Goal: Task Accomplishment & Management: Complete application form

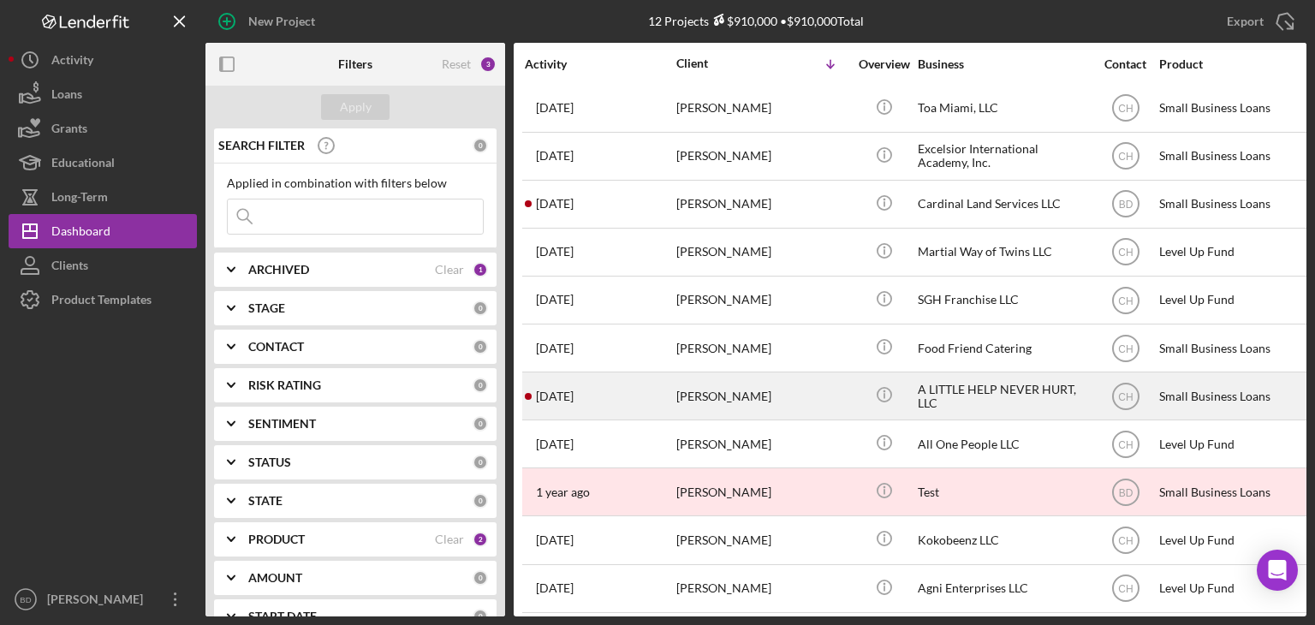
scroll to position [68, 0]
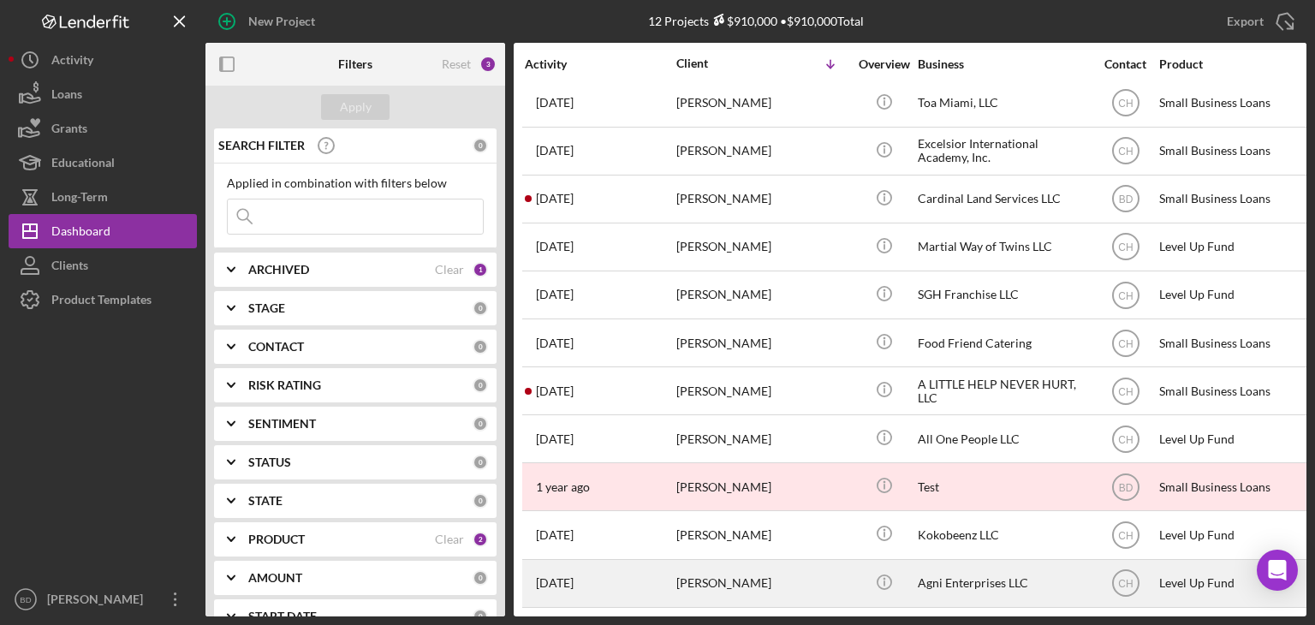
click at [963, 561] on div "Agni Enterprises LLC" at bounding box center [1003, 583] width 171 height 45
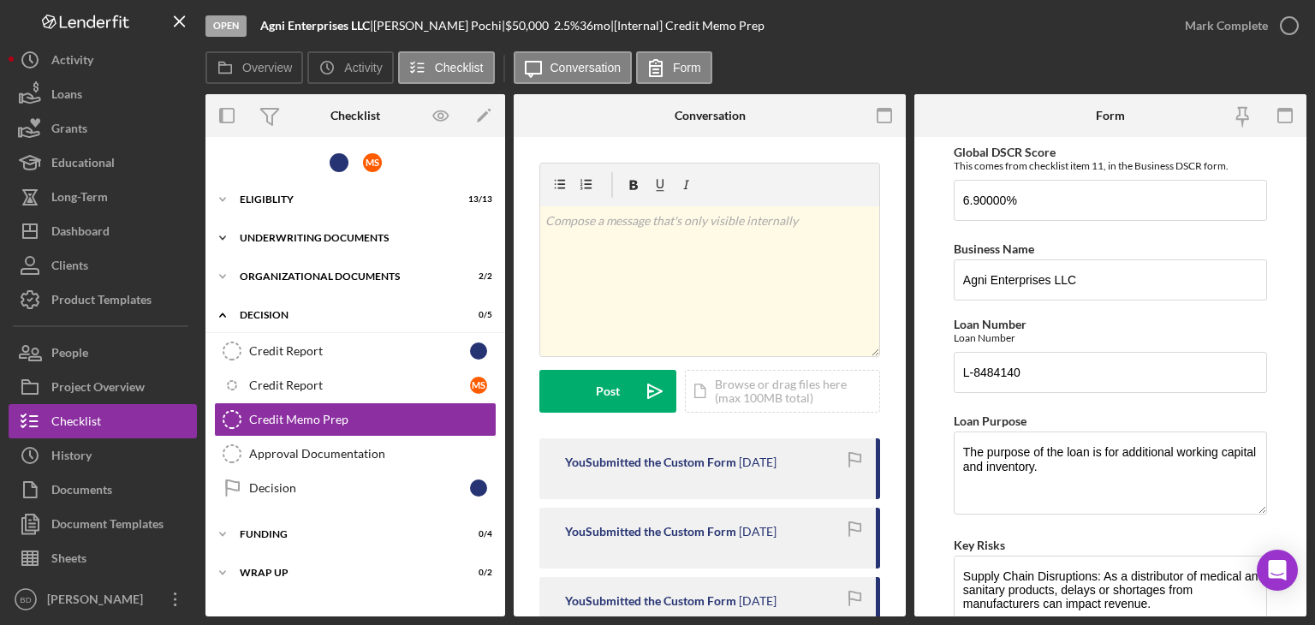
click at [289, 233] on div "Underwriting Documents" at bounding box center [362, 238] width 244 height 10
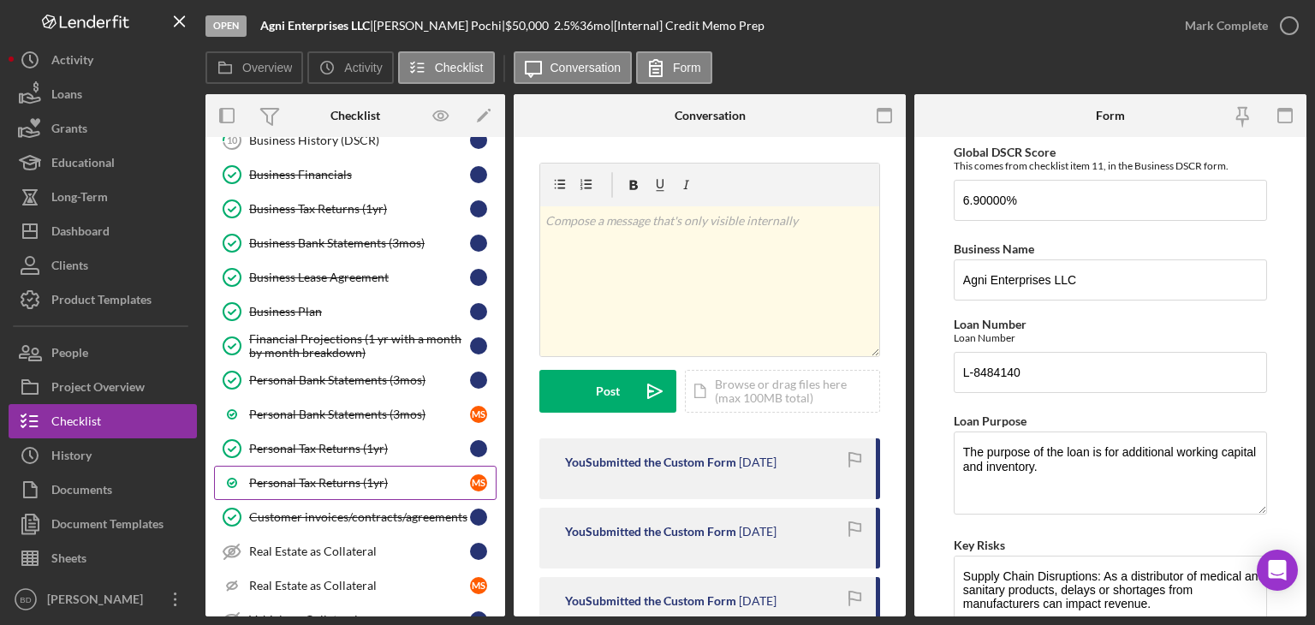
scroll to position [257, 0]
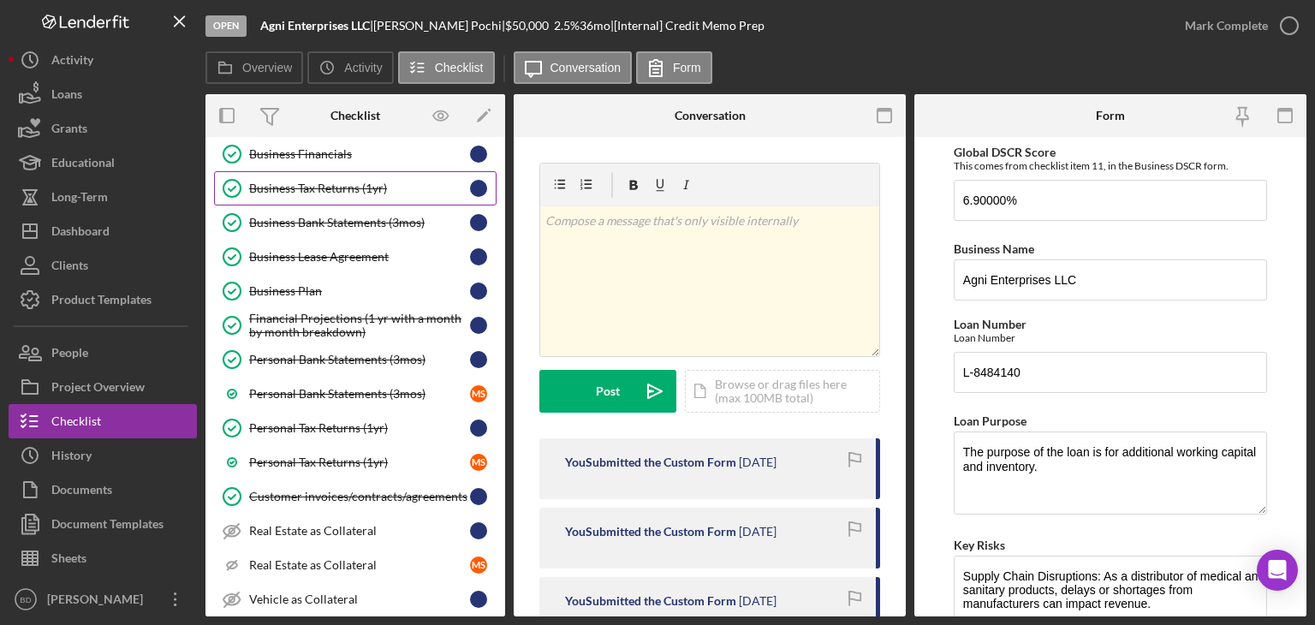
click at [296, 172] on link "Business Tax Returns (1yr) Business Tax Returns (1yr)" at bounding box center [355, 188] width 283 height 34
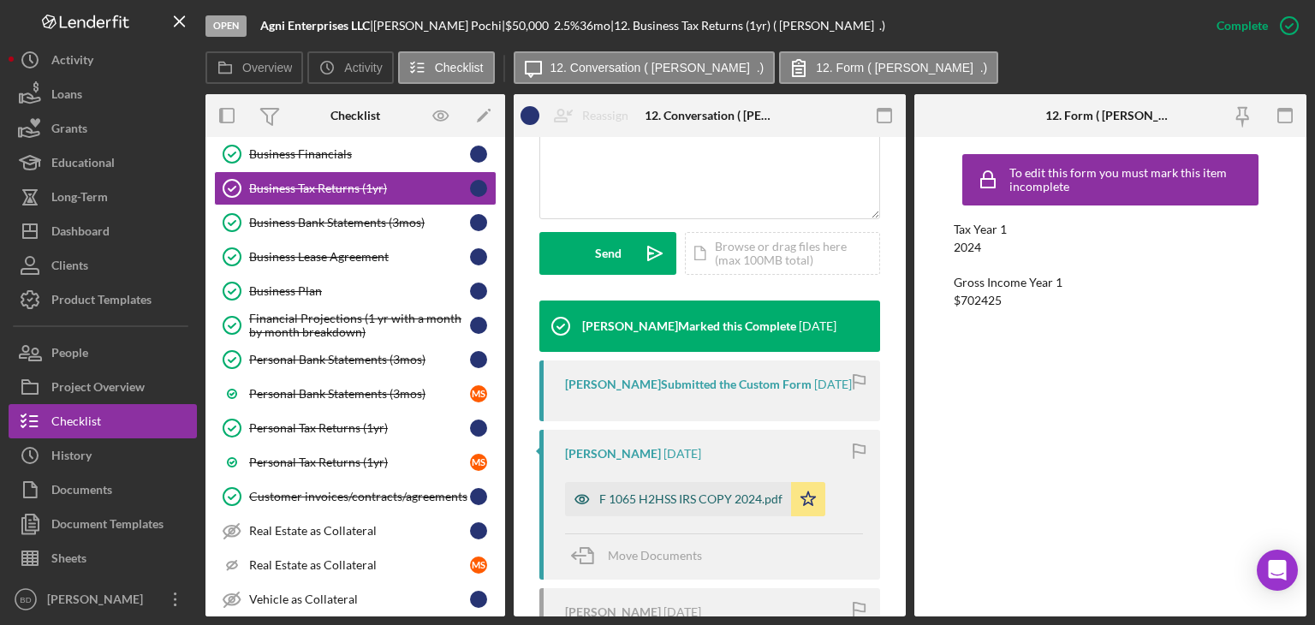
scroll to position [428, 0]
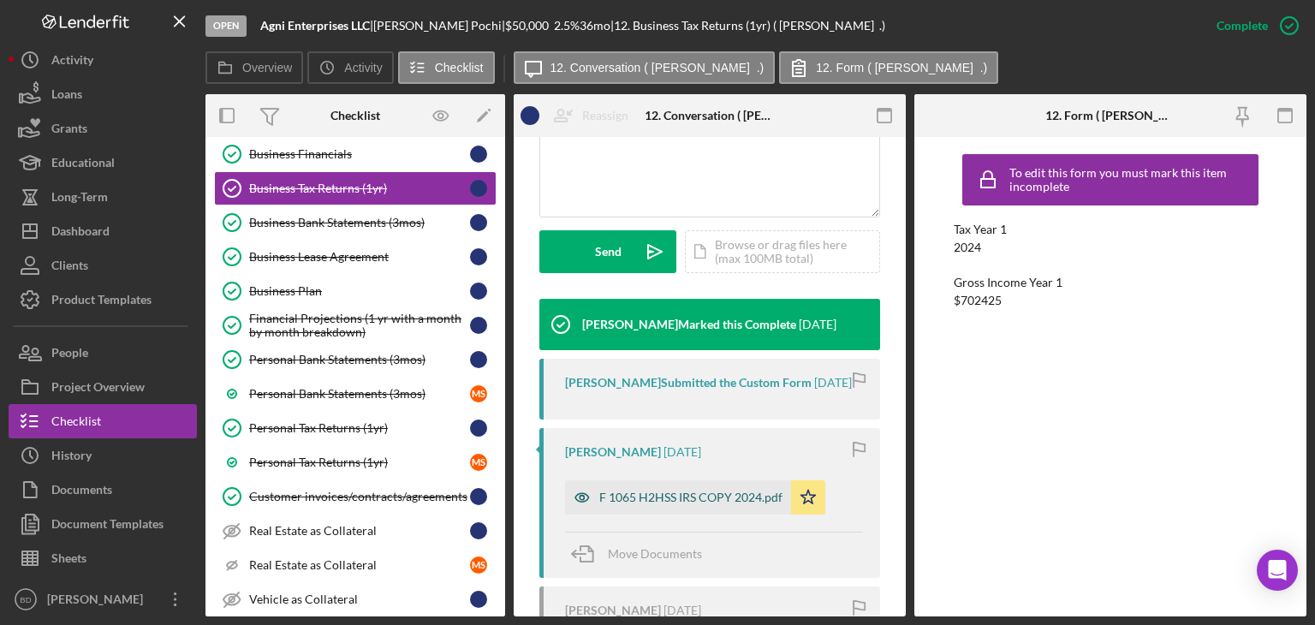
click at [576, 512] on icon "button" at bounding box center [582, 497] width 34 height 34
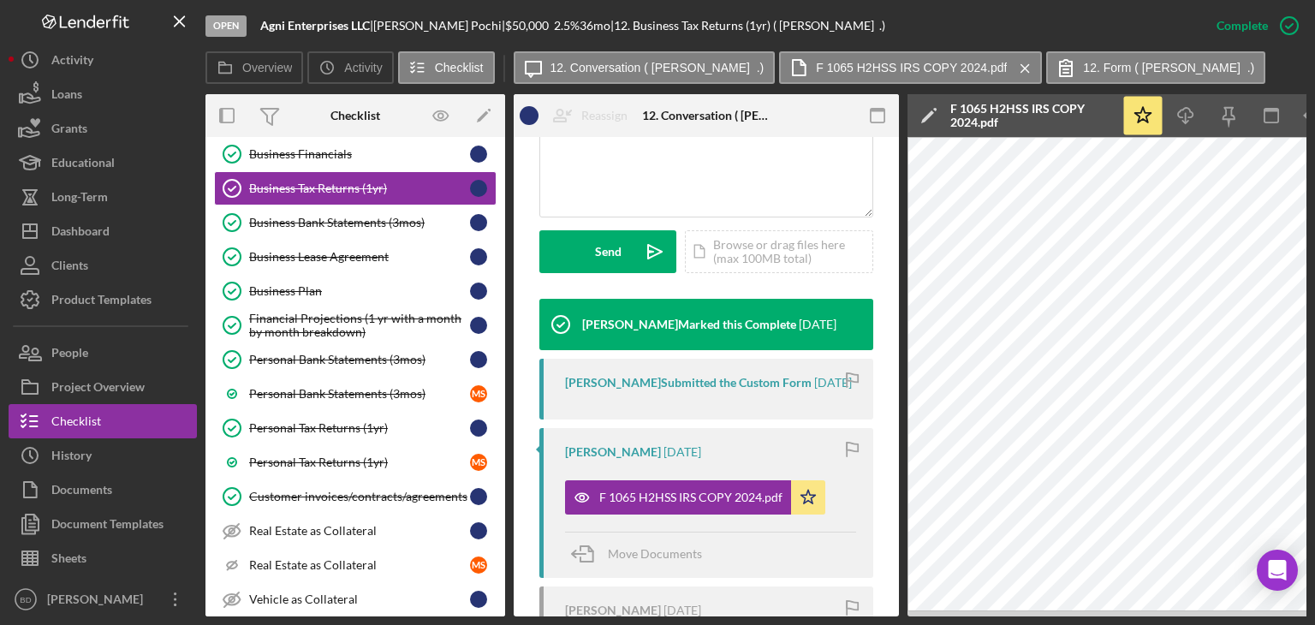
drag, startPoint x: 949, startPoint y: 619, endPoint x: 1168, endPoint y: 615, distance: 219.2
click at [1168, 615] on div "Open Agni Enterprises LLC | [PERSON_NAME] | $50,000 $50,000 2.5 % 36 mo | 12. B…" at bounding box center [657, 312] width 1315 height 625
drag, startPoint x: 947, startPoint y: 617, endPoint x: 1109, endPoint y: 614, distance: 161.9
click at [1107, 618] on div "Open Agni Enterprises LLC | [PERSON_NAME] | $50,000 $50,000 2.5 % 36 mo | 12. B…" at bounding box center [657, 312] width 1315 height 625
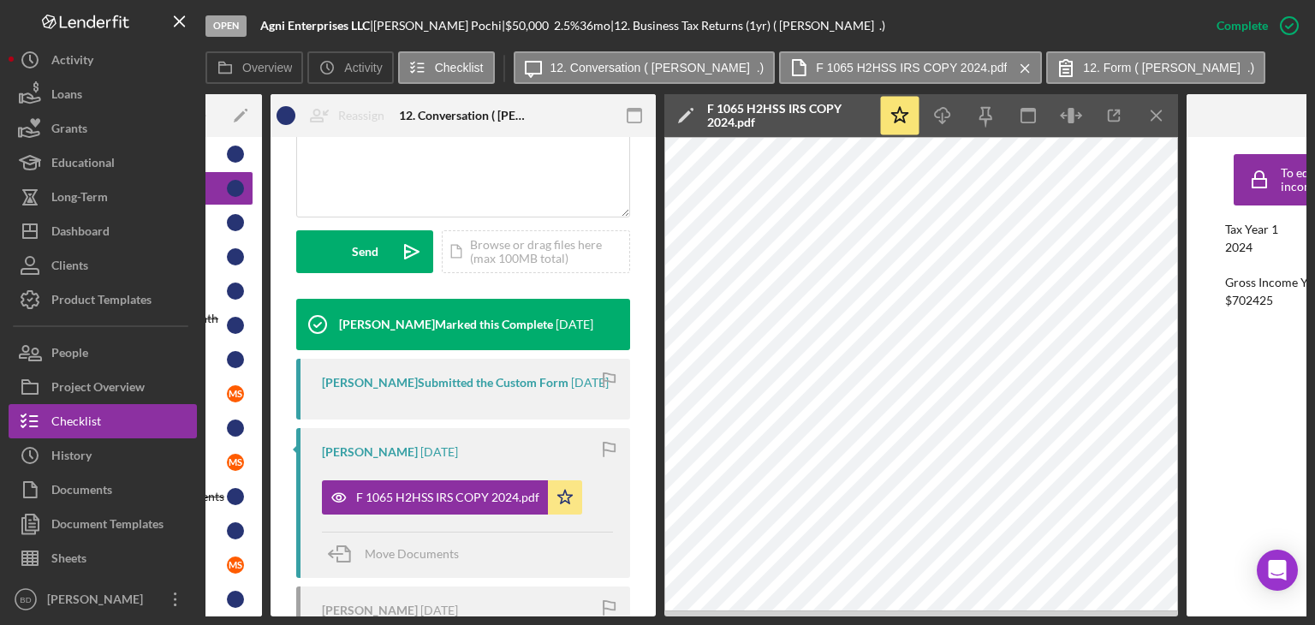
scroll to position [0, 247]
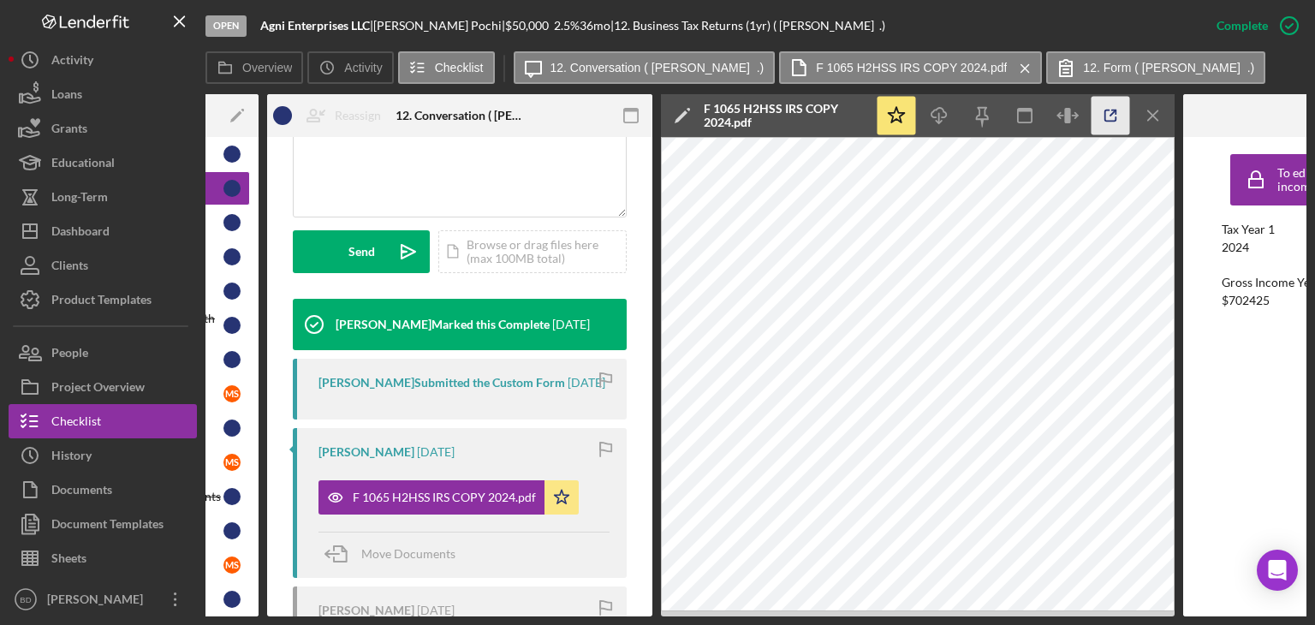
click at [1105, 111] on icon "button" at bounding box center [1110, 115] width 11 height 11
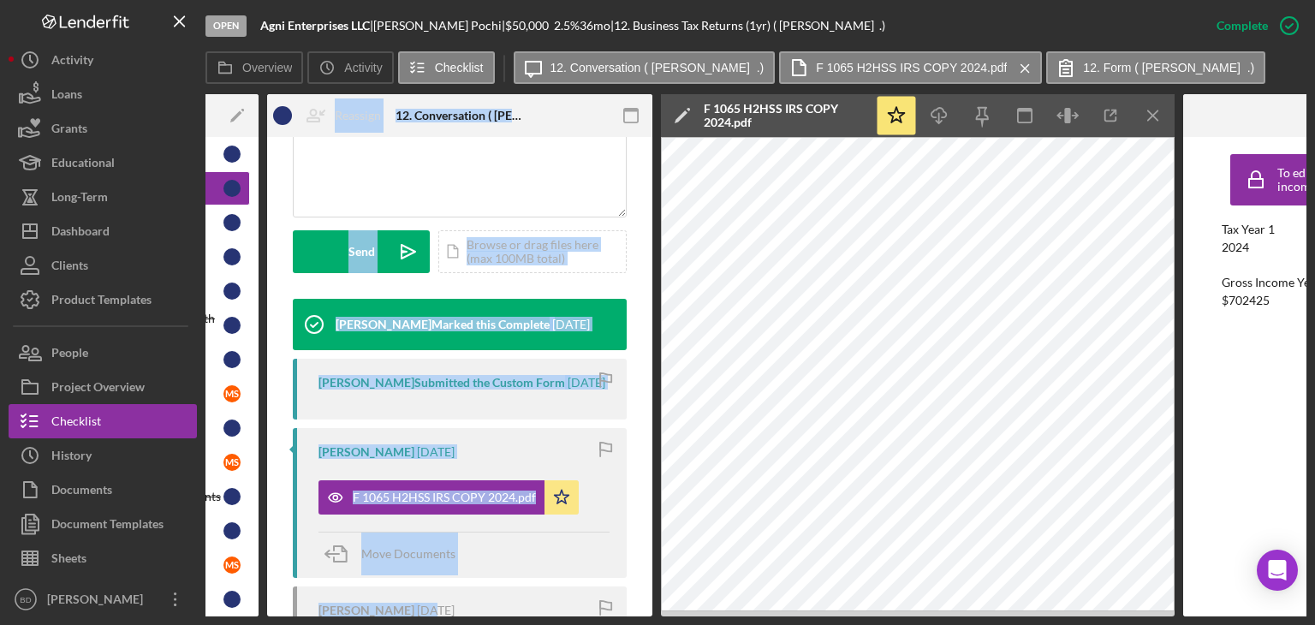
drag, startPoint x: 436, startPoint y: 616, endPoint x: 237, endPoint y: 609, distance: 198.8
click at [237, 609] on div "Overview Internal Workflow Stage Open Icon/Dropdown Arrow Archive (can unarchiv…" at bounding box center [755, 355] width 1101 height 522
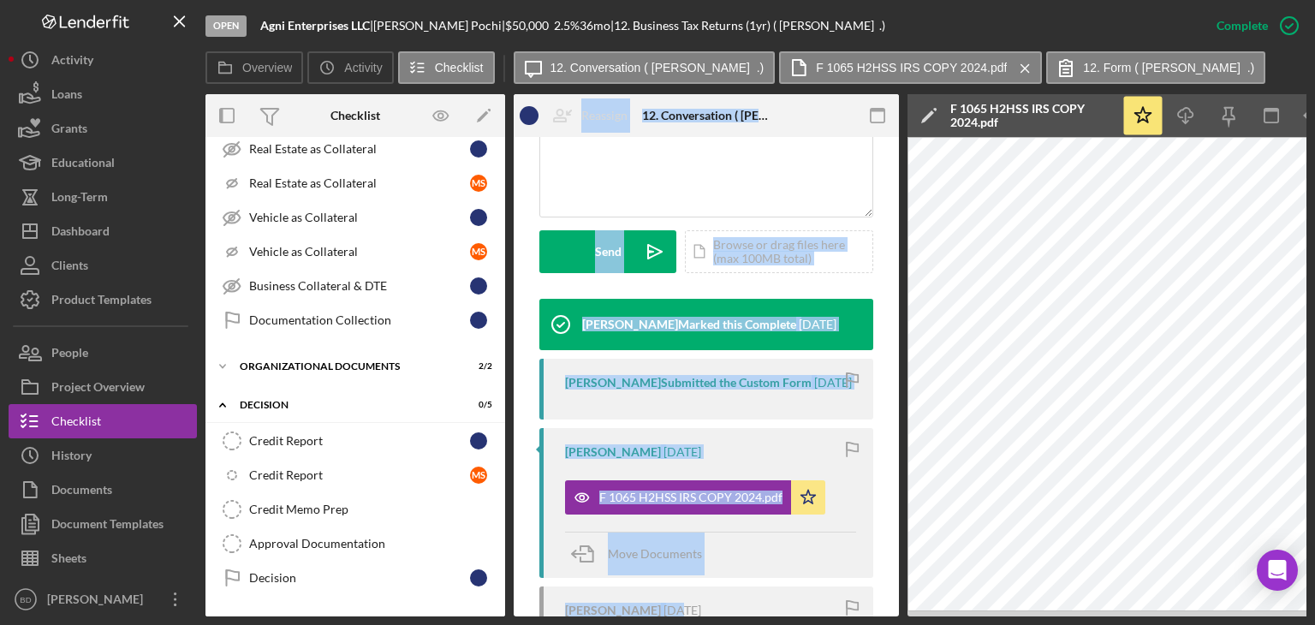
scroll to position [685, 0]
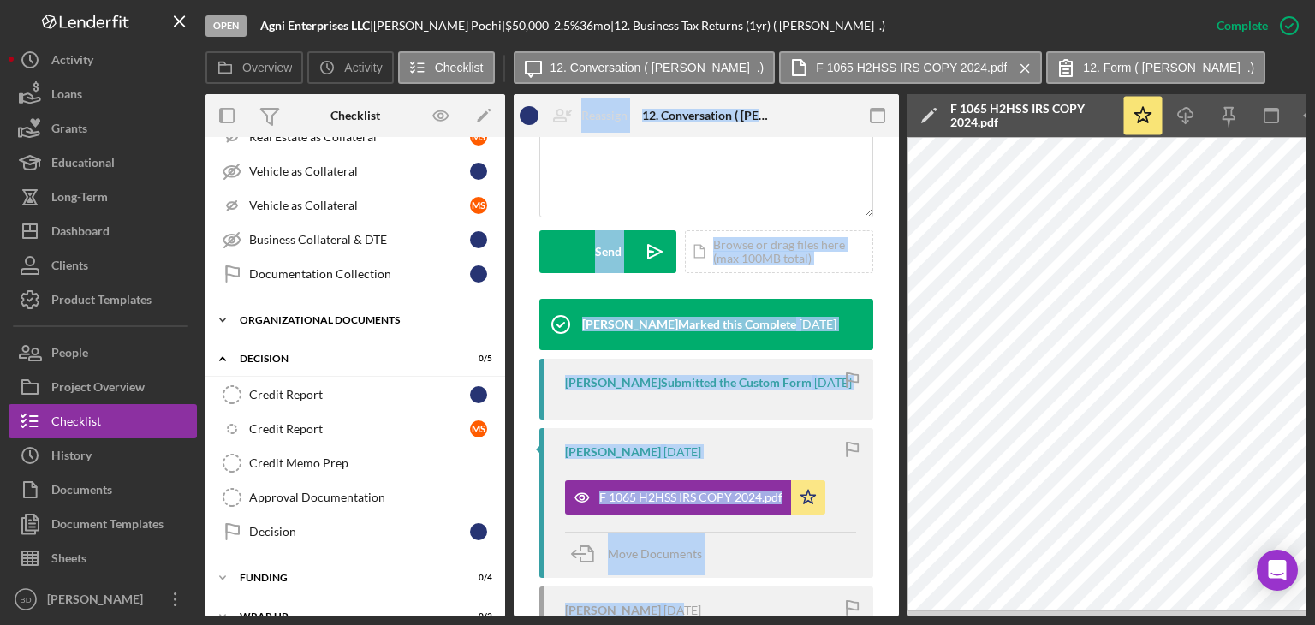
click at [295, 305] on div "Icon/Expander Organizational Documents 2 / 2" at bounding box center [355, 320] width 300 height 34
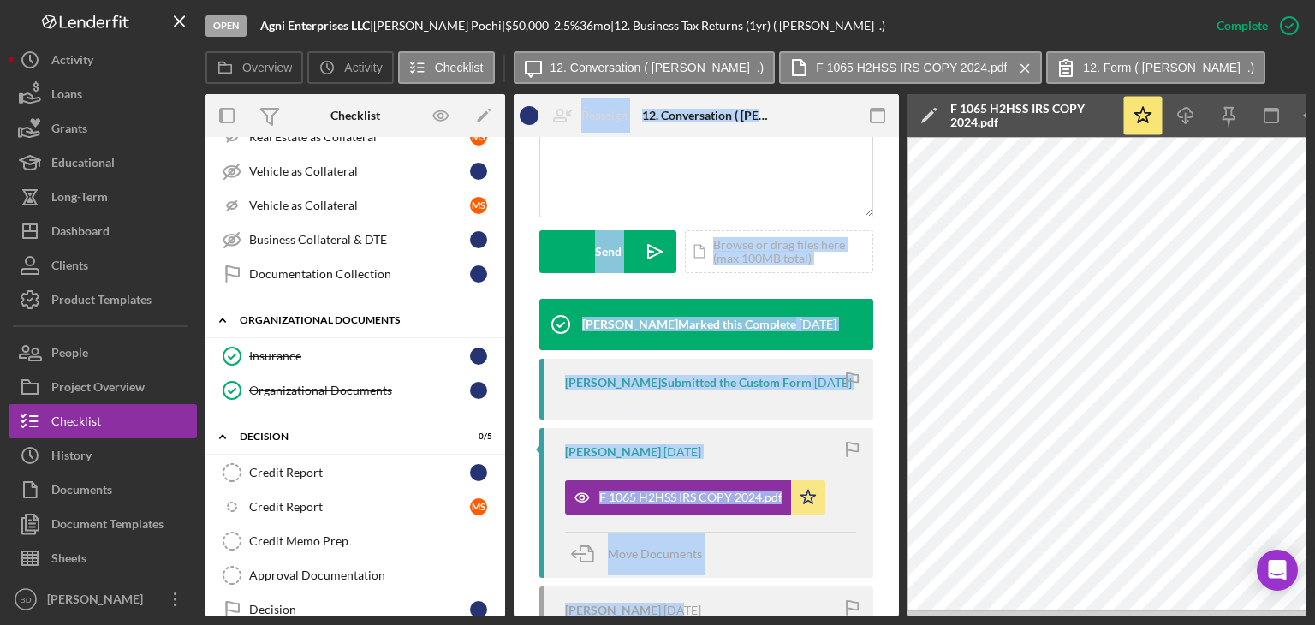
click at [295, 305] on div "Icon/Expander Organizational Documents 2 / 2" at bounding box center [355, 320] width 300 height 35
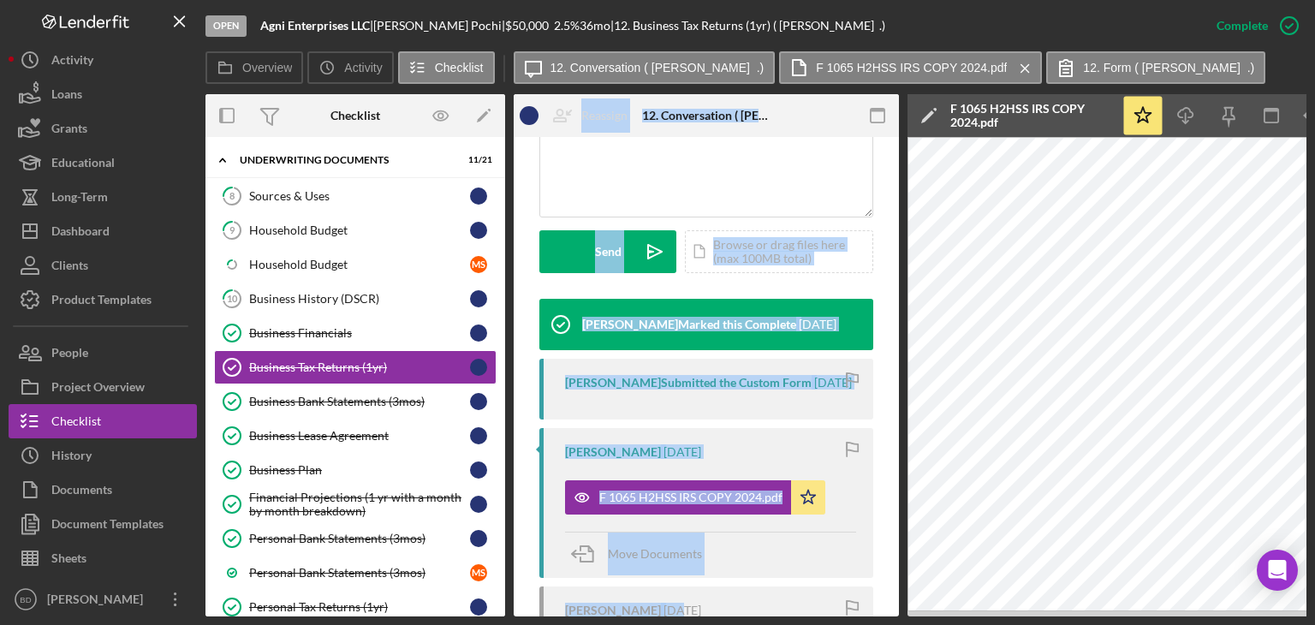
scroll to position [0, 0]
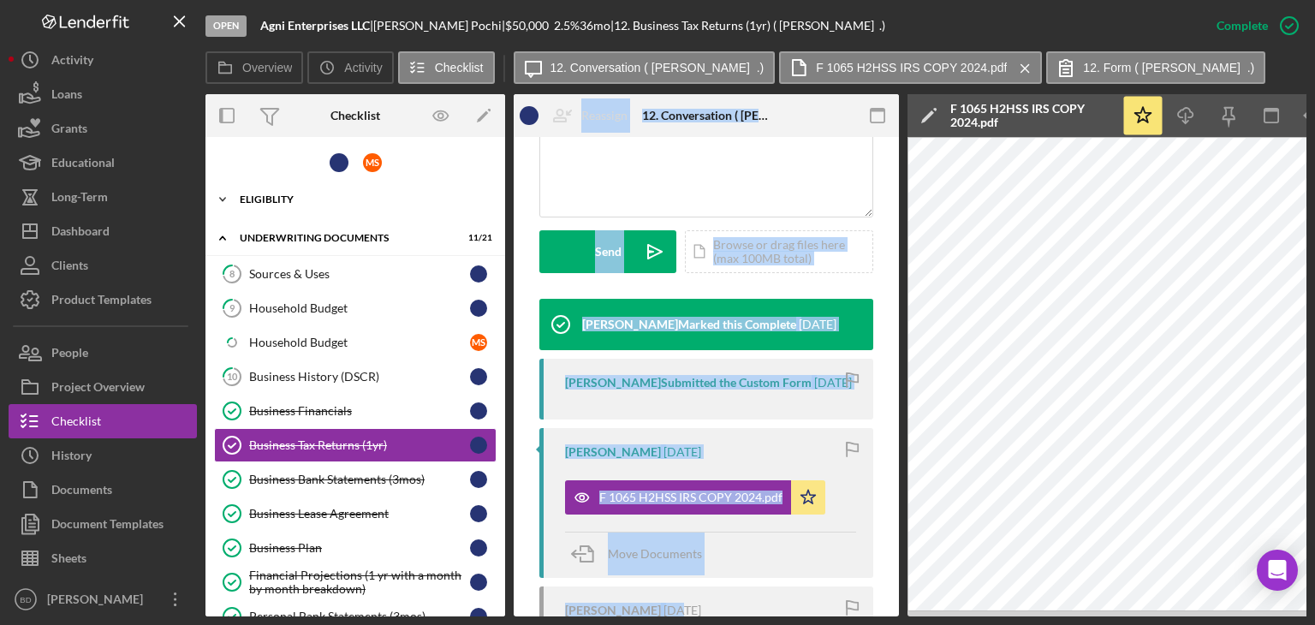
click at [276, 211] on div "Icon/Expander Eligiblity 13 / 13" at bounding box center [355, 199] width 300 height 34
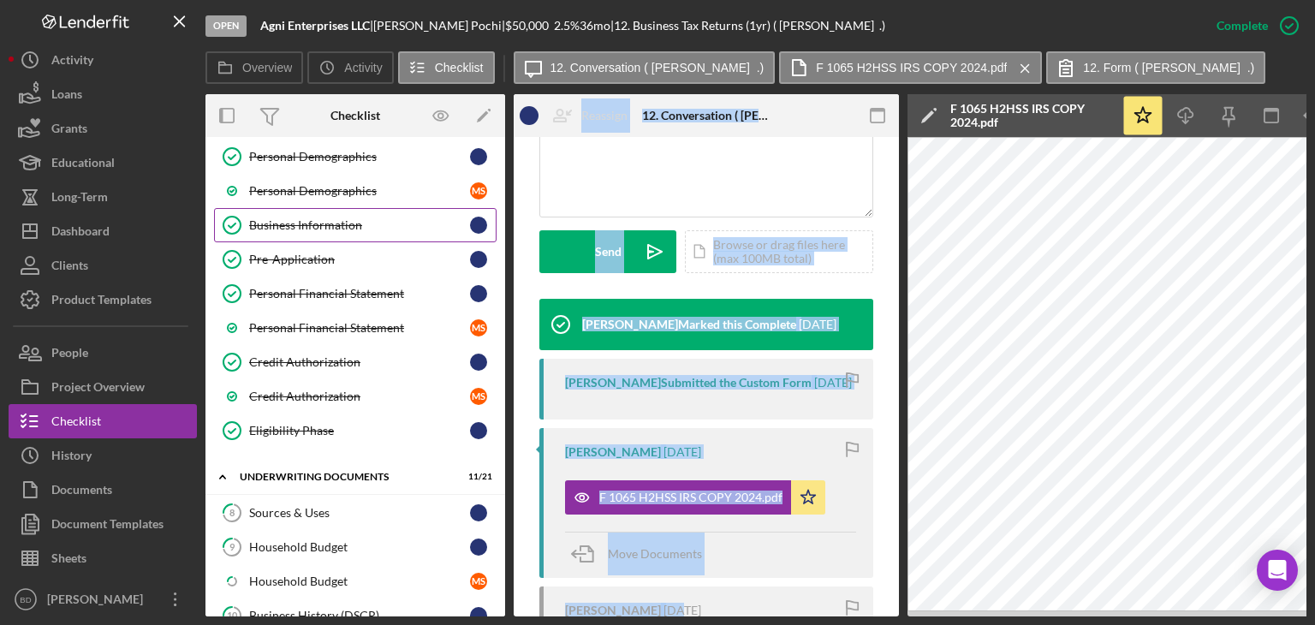
scroll to position [257, 0]
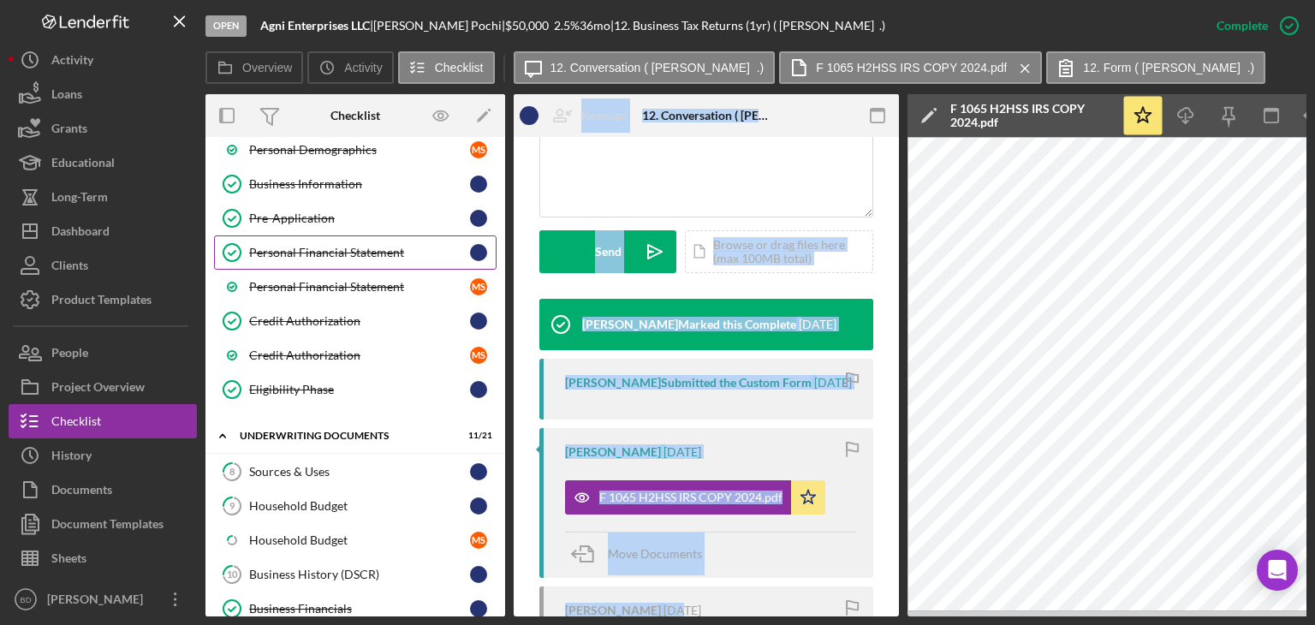
click at [319, 254] on div "Personal Financial Statement" at bounding box center [359, 253] width 221 height 14
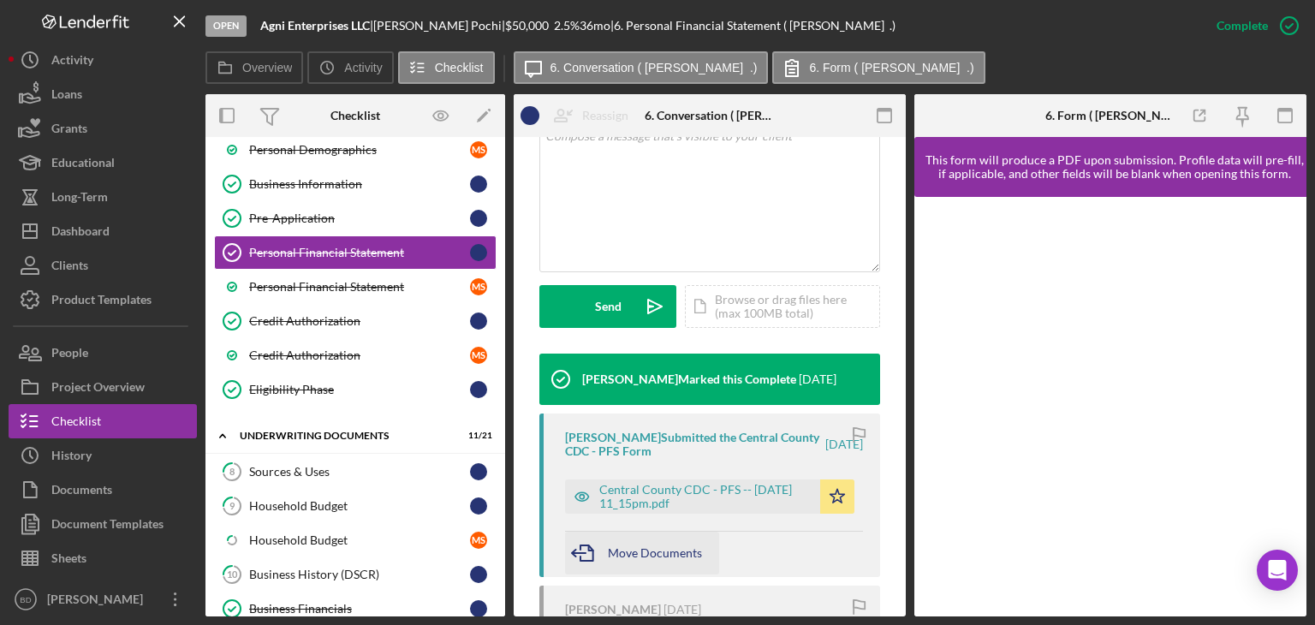
scroll to position [428, 0]
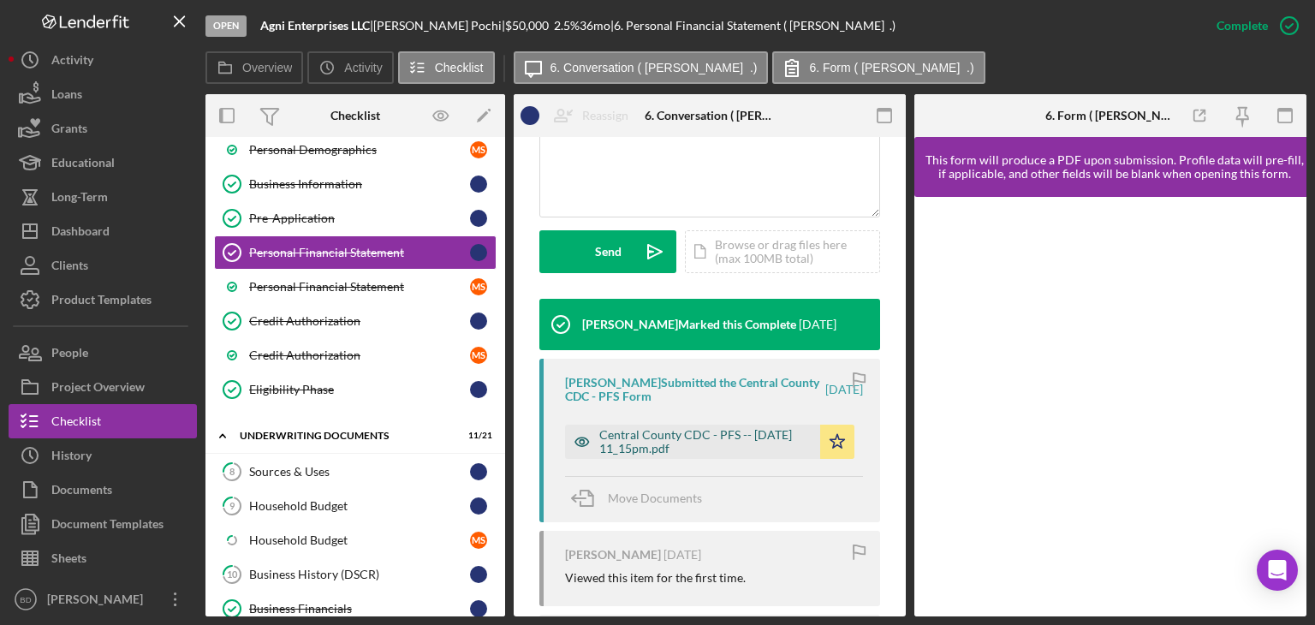
click at [578, 441] on icon "button" at bounding box center [582, 442] width 34 height 34
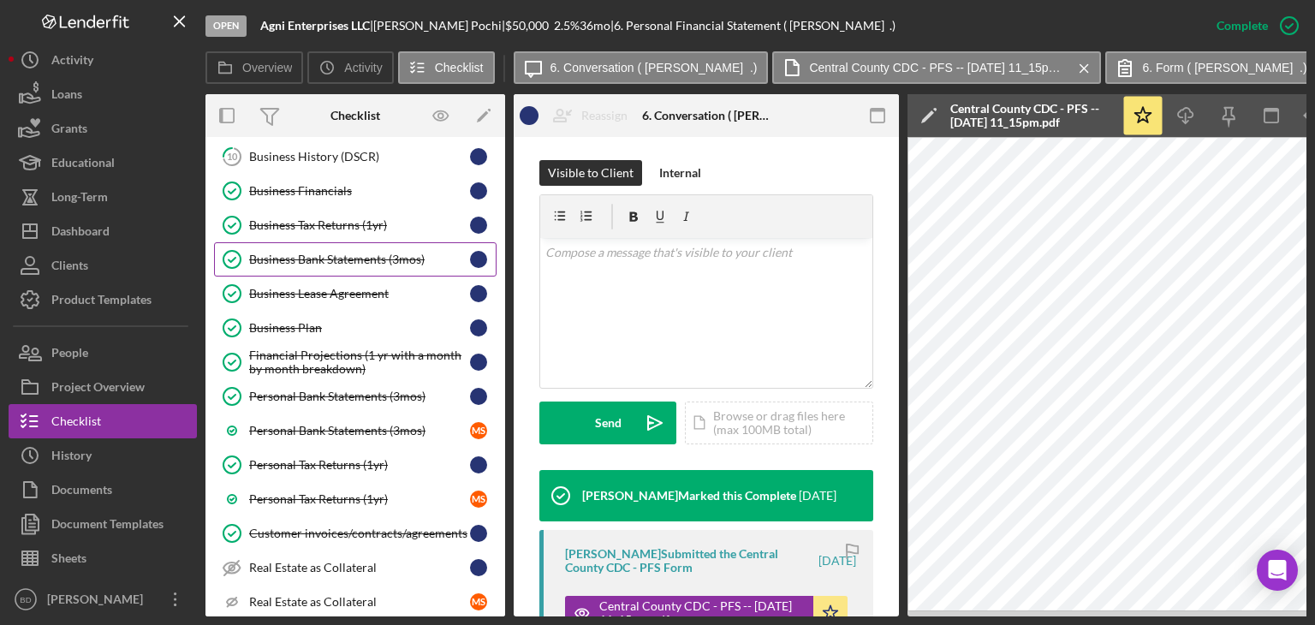
scroll to position [685, 0]
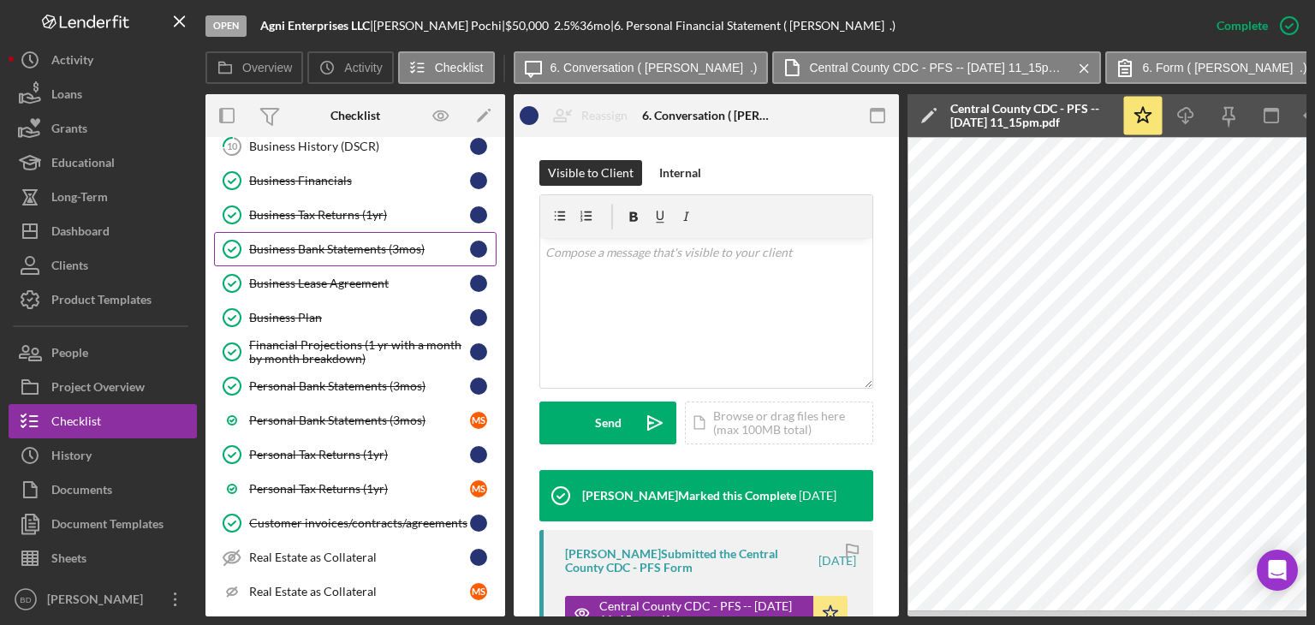
click at [328, 242] on div "Business Bank Statements (3mos)" at bounding box center [359, 249] width 221 height 14
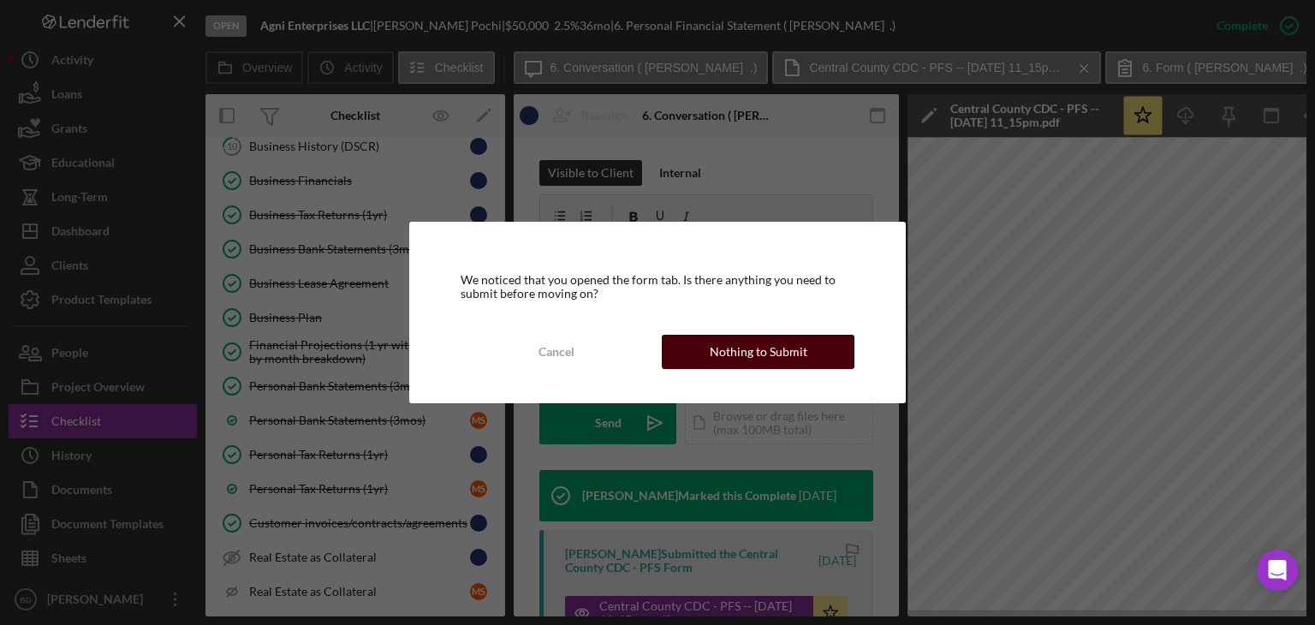
click at [765, 353] on div "Nothing to Submit" at bounding box center [759, 352] width 98 height 34
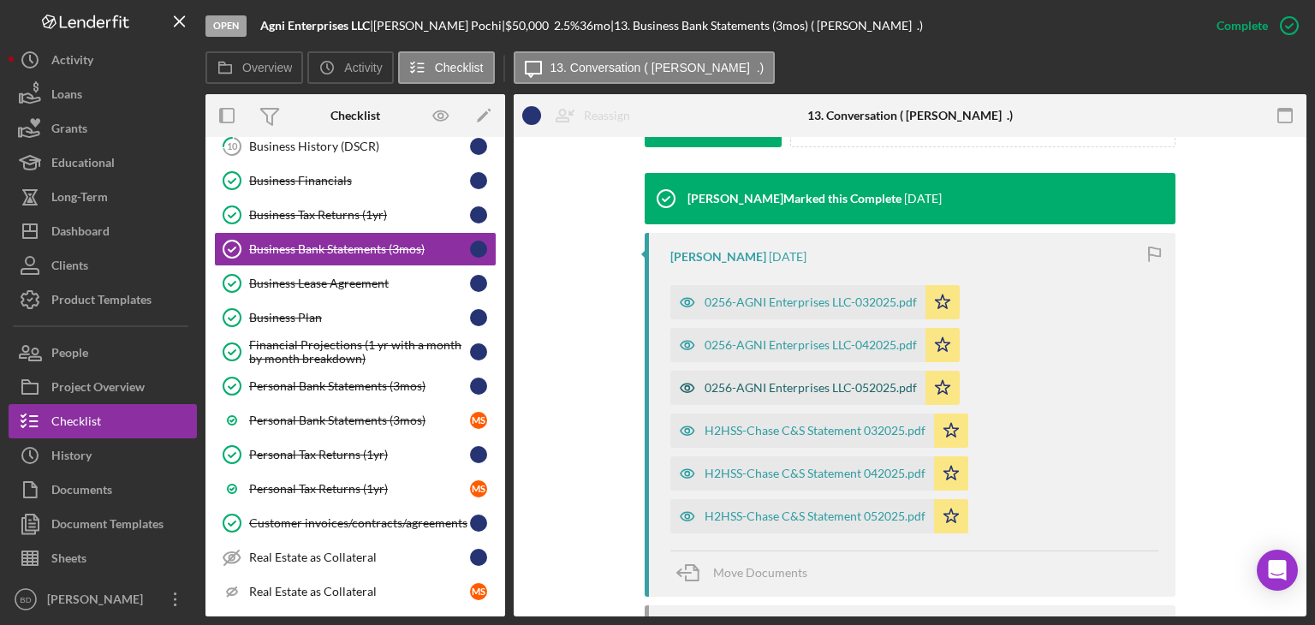
scroll to position [599, 0]
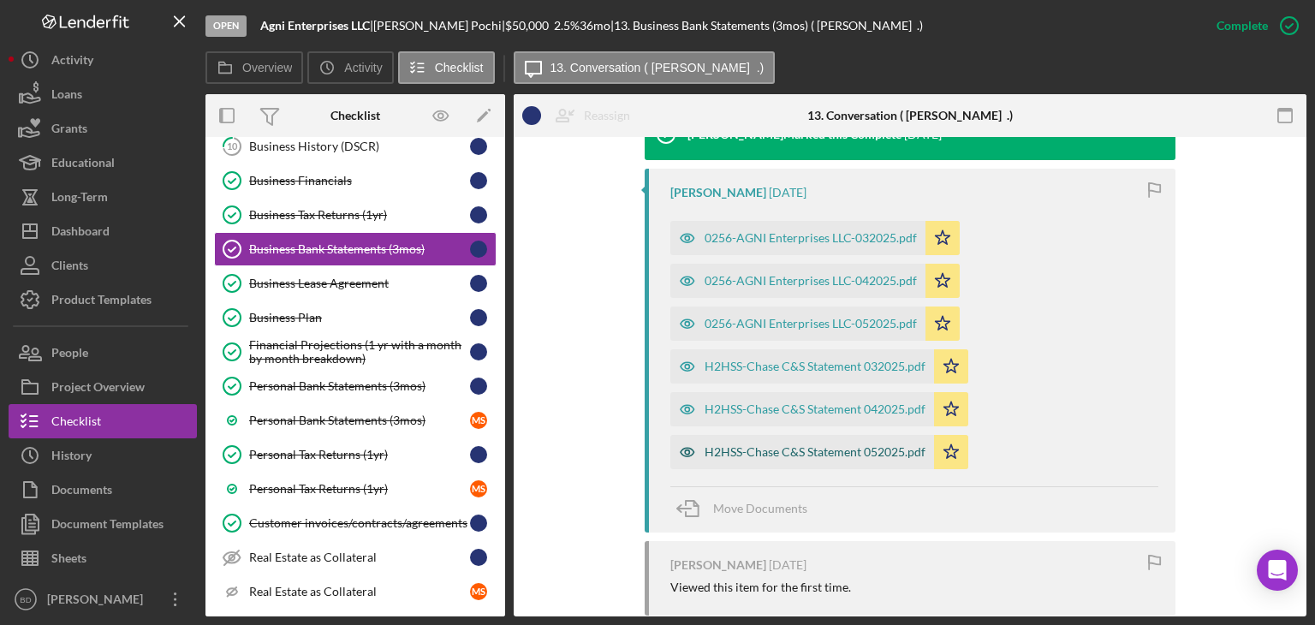
click at [686, 448] on icon "button" at bounding box center [688, 452] width 14 height 9
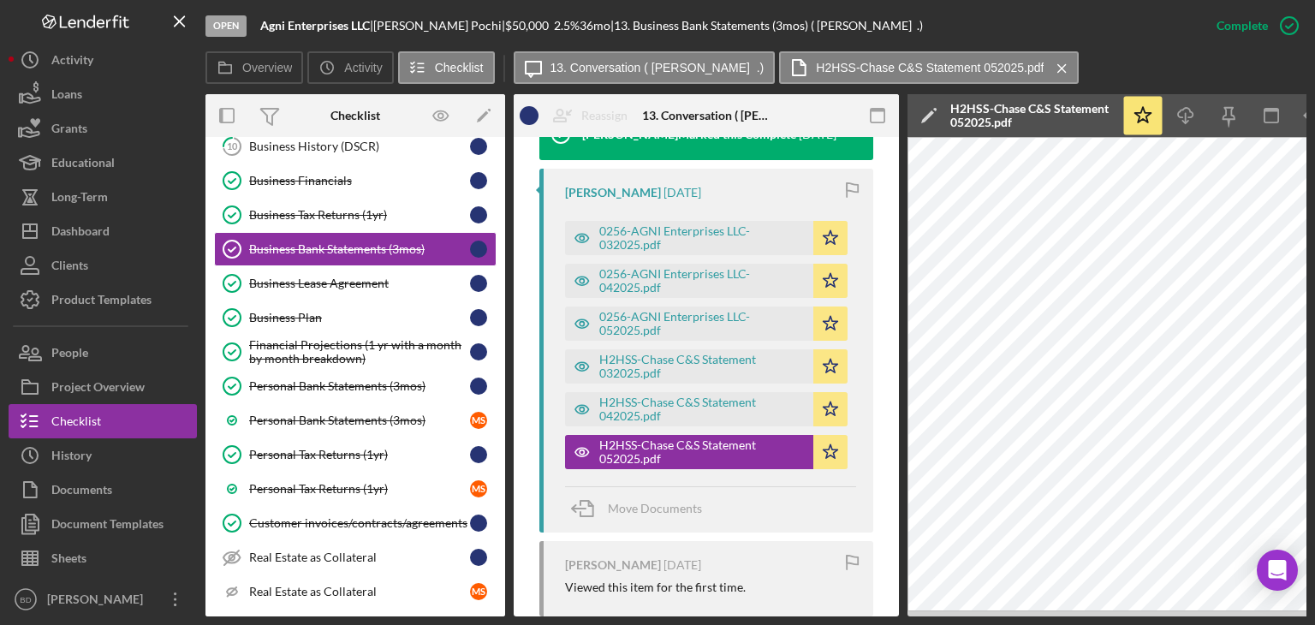
scroll to position [0, 0]
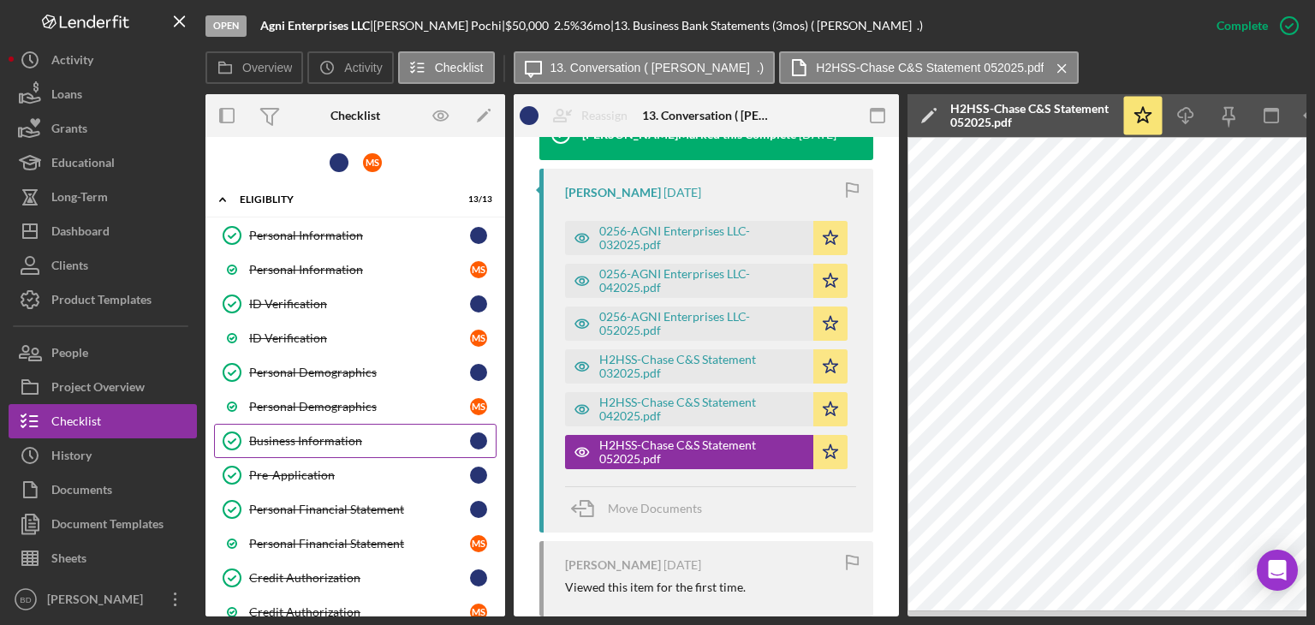
click at [295, 426] on link "Business Information Business Information" at bounding box center [355, 441] width 283 height 34
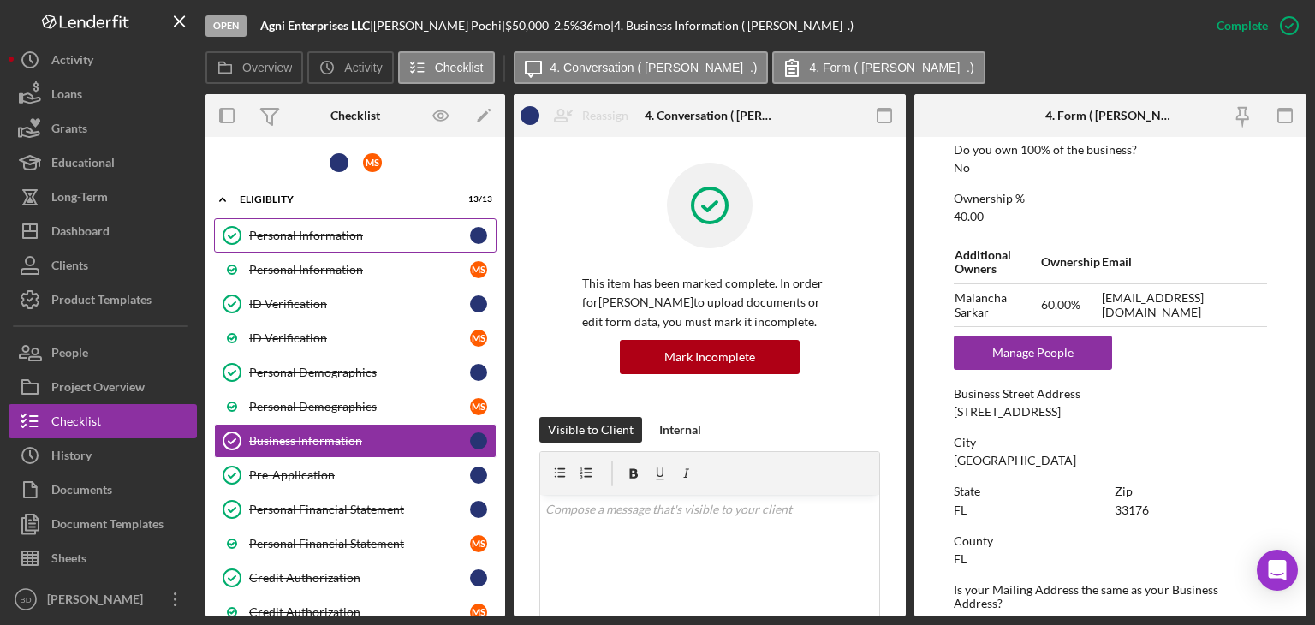
click at [322, 236] on div "Personal Information" at bounding box center [359, 236] width 221 height 14
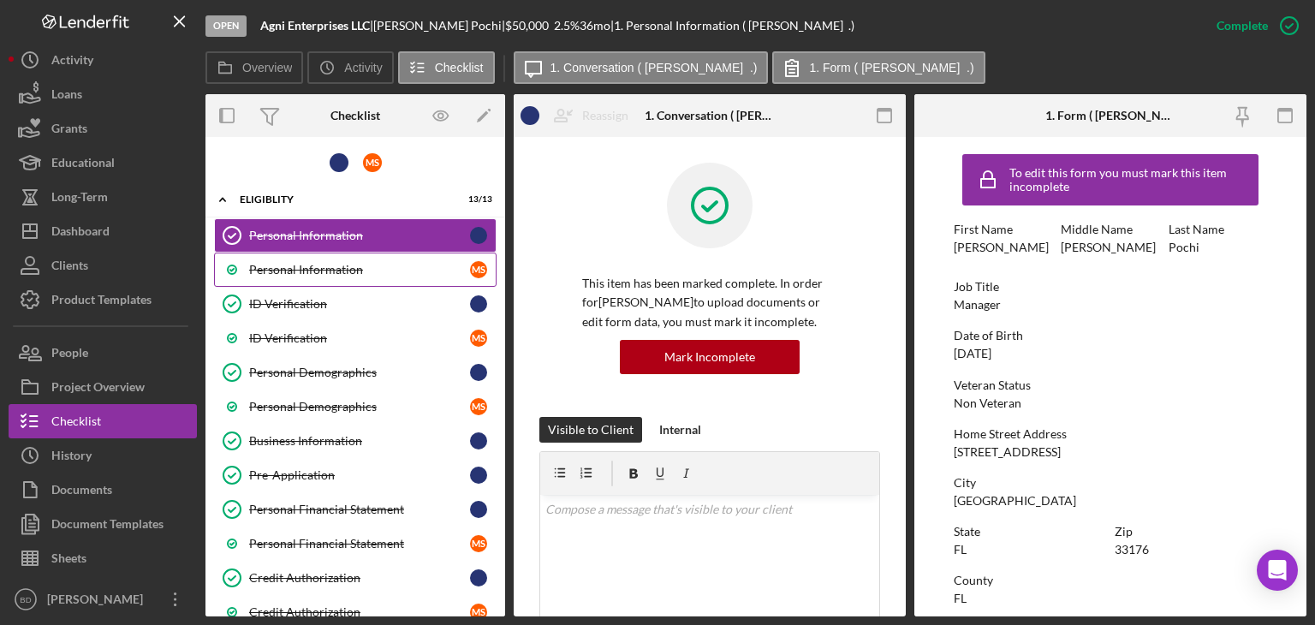
click at [279, 263] on div "Personal Information" at bounding box center [359, 270] width 221 height 14
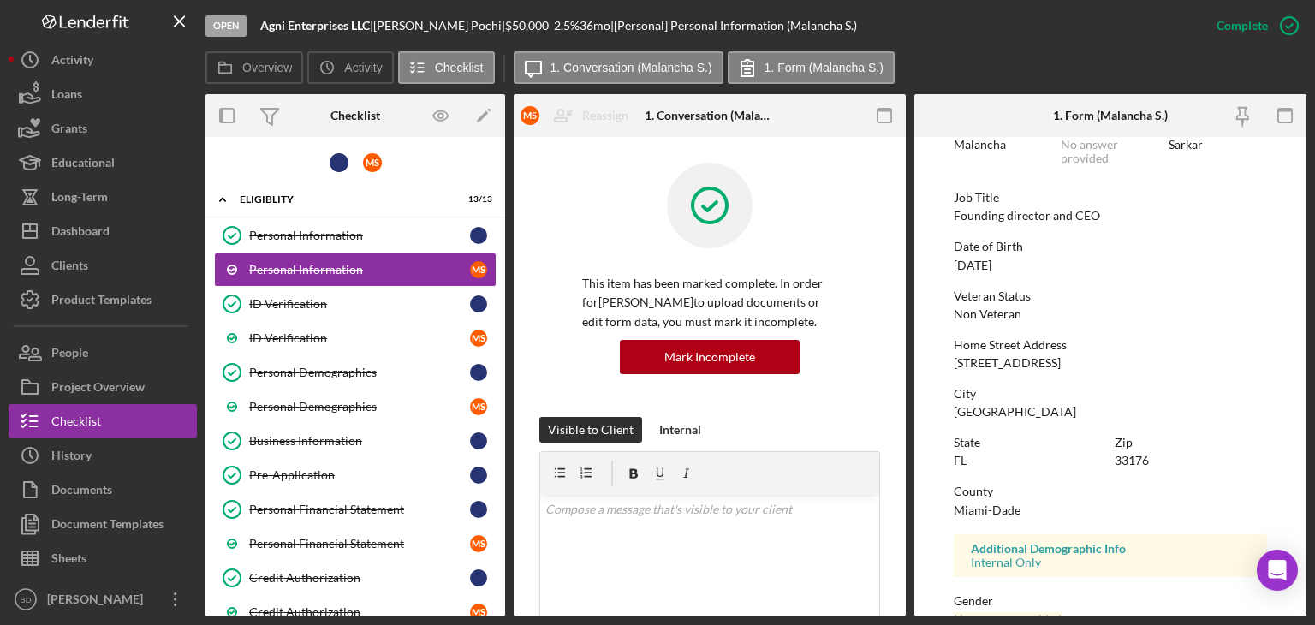
scroll to position [333, 0]
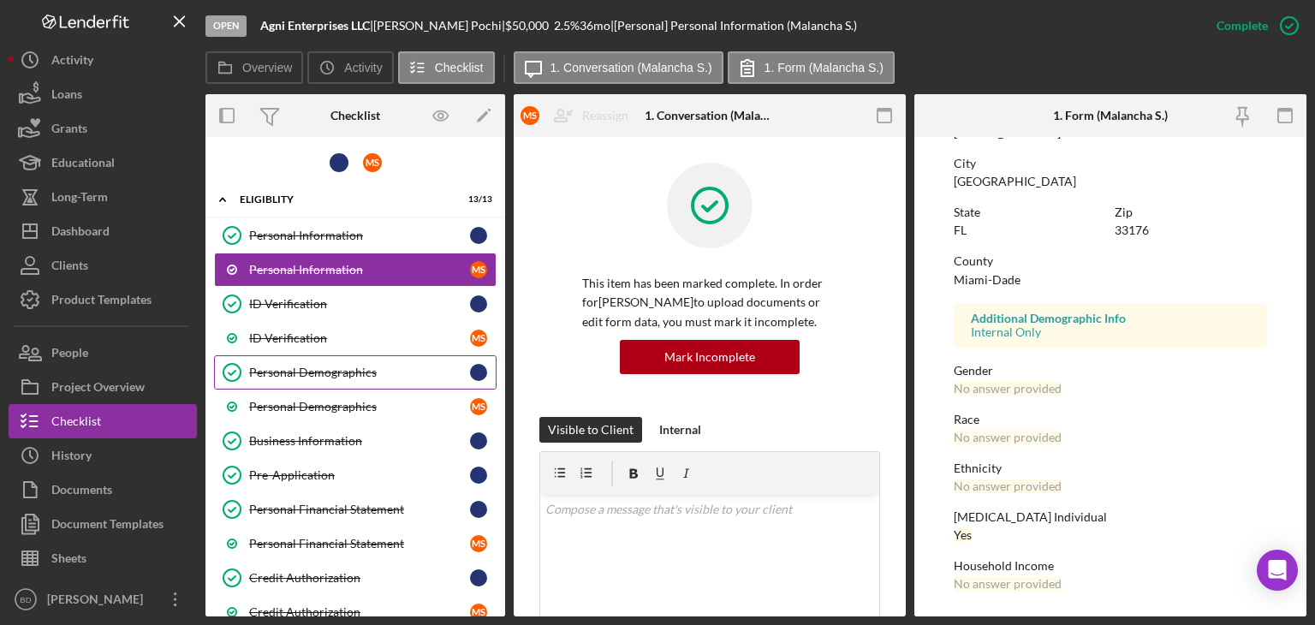
click at [315, 374] on div "Personal Demographics" at bounding box center [359, 373] width 221 height 14
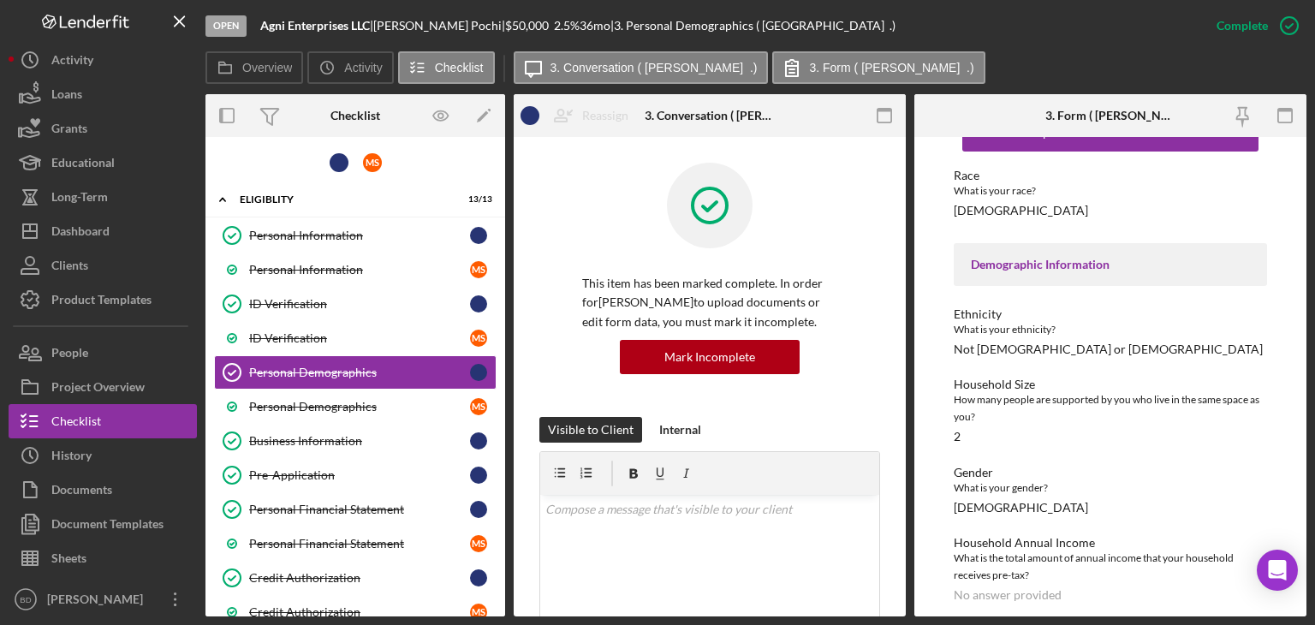
scroll to position [118, 0]
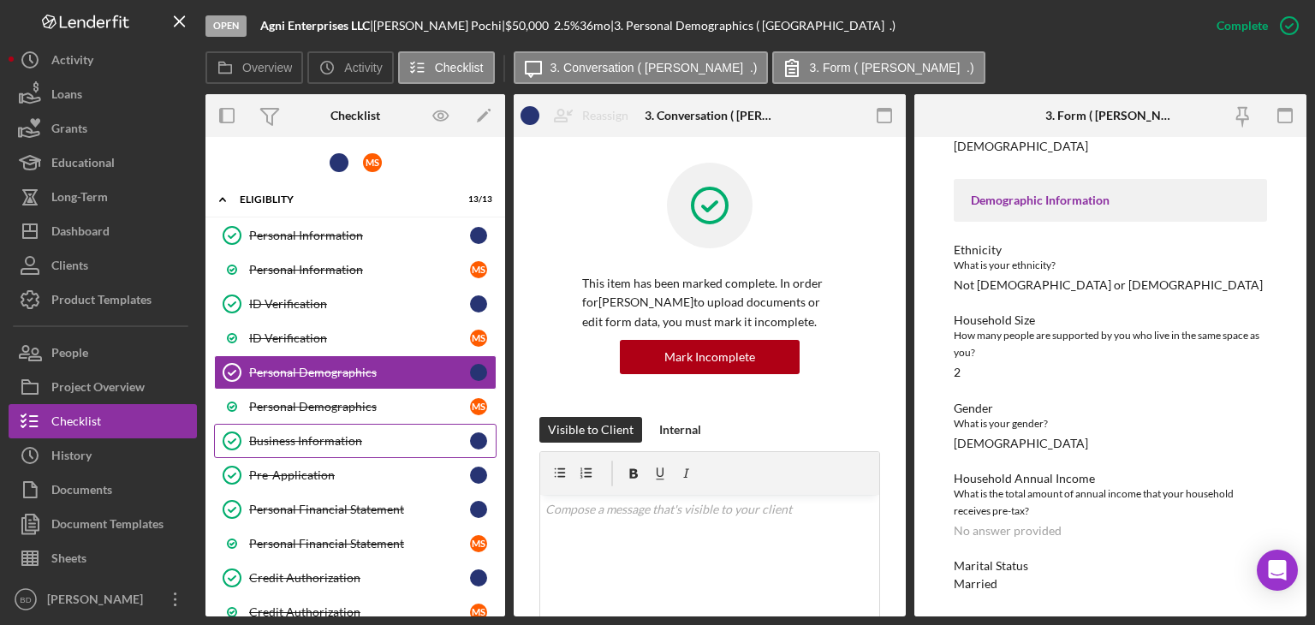
click at [315, 445] on link "Business Information Business Information" at bounding box center [355, 441] width 283 height 34
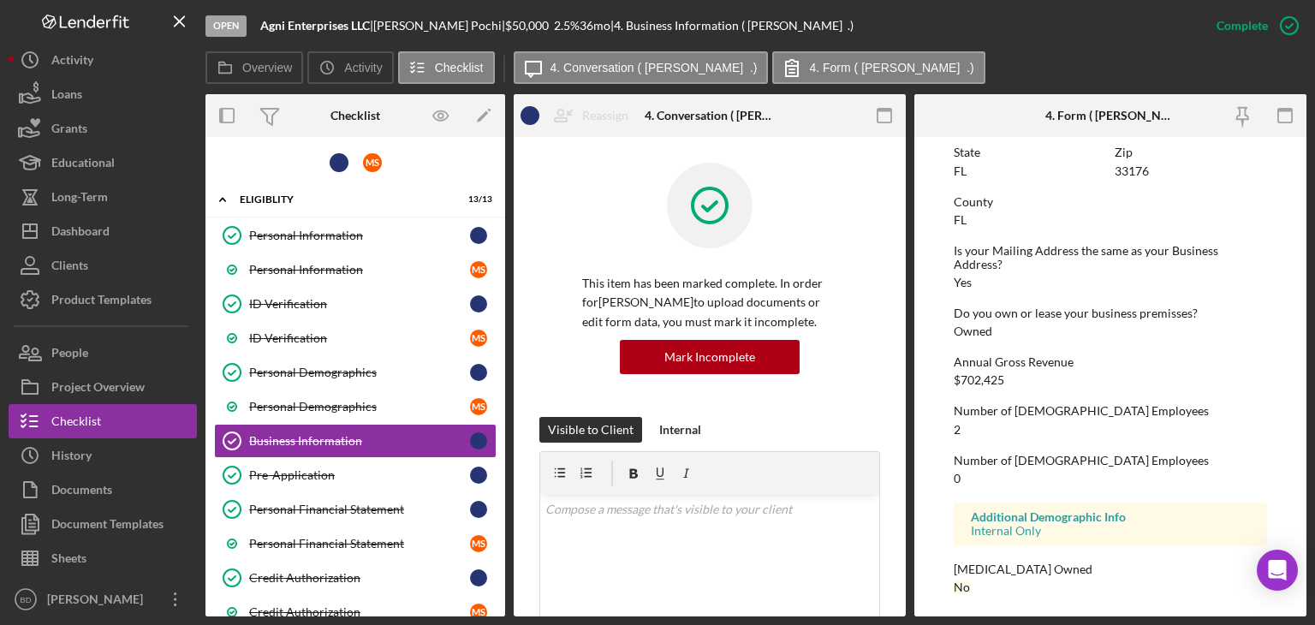
scroll to position [1034, 0]
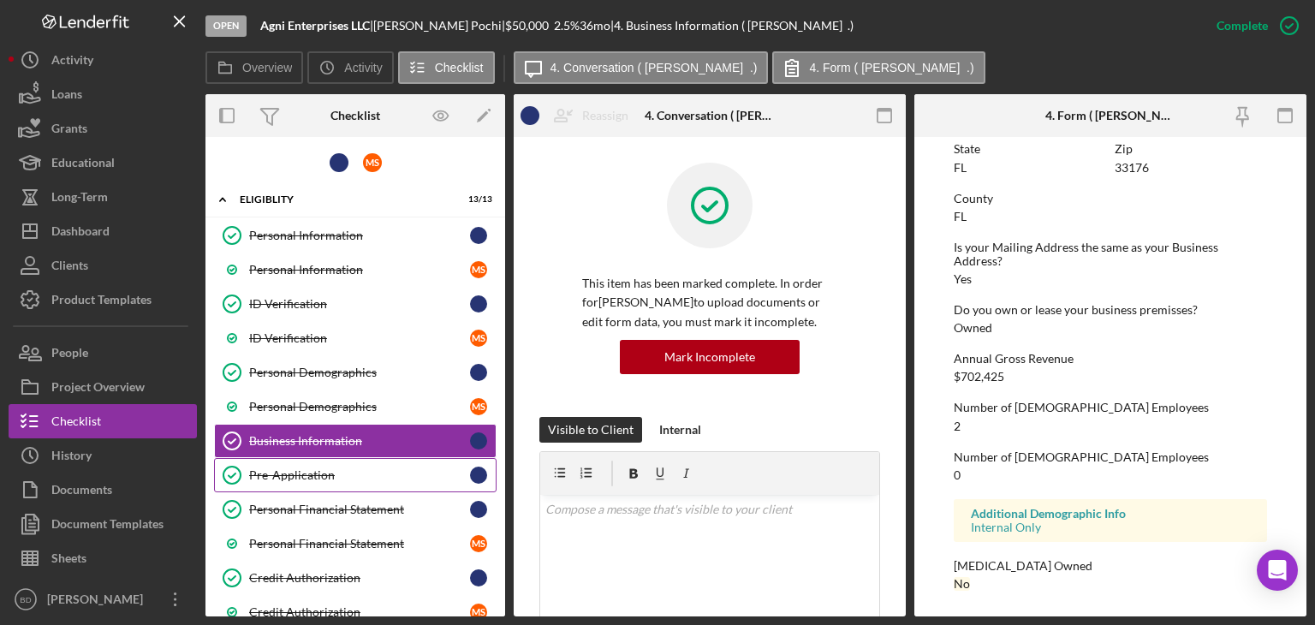
click at [277, 471] on div "Pre-Application" at bounding box center [359, 475] width 221 height 14
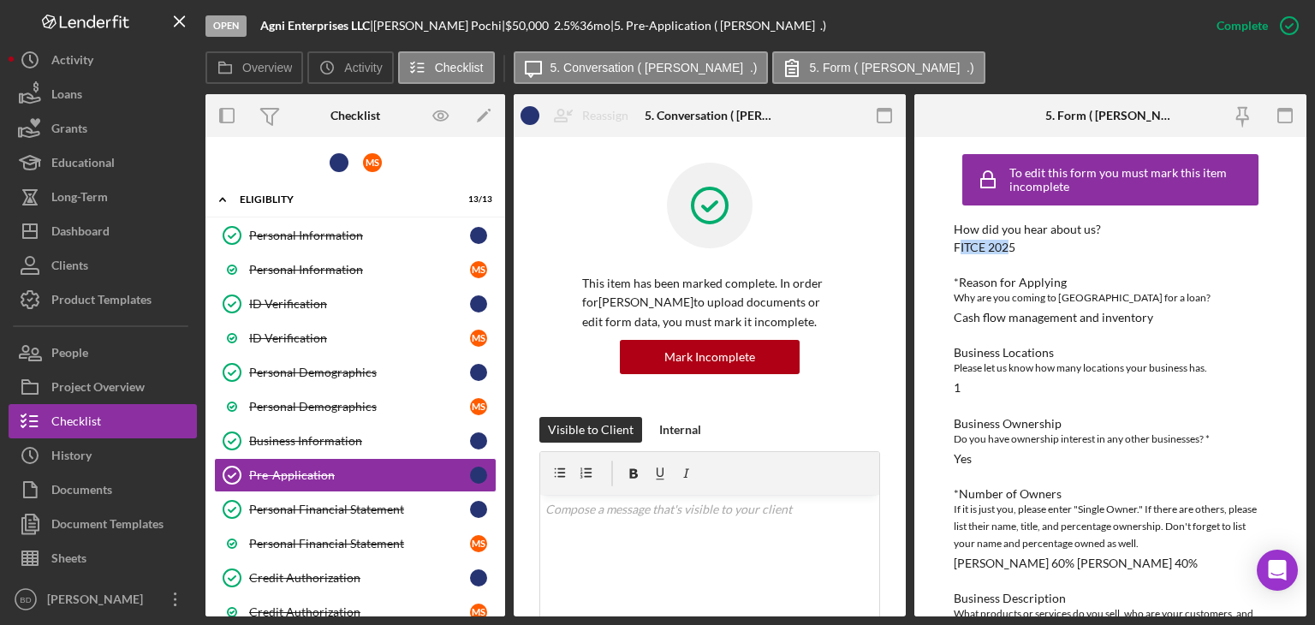
drag, startPoint x: 957, startPoint y: 251, endPoint x: 1010, endPoint y: 252, distance: 53.1
click at [1010, 252] on div "FITCE 2025" at bounding box center [985, 248] width 62 height 14
click at [1010, 253] on div "FITCE 2025" at bounding box center [985, 248] width 62 height 14
click at [954, 246] on div "FITCE 2025" at bounding box center [985, 248] width 62 height 14
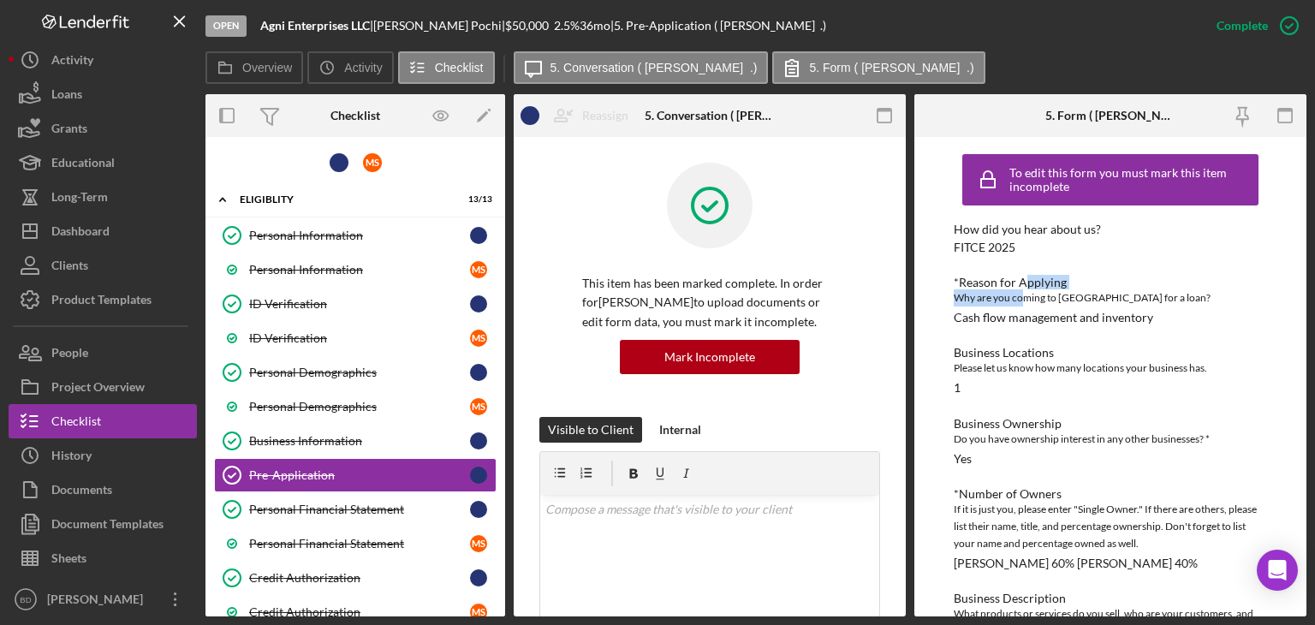
click at [1025, 290] on div "*Reason for Applying Why are you coming to us for a loan? Cash flow management …" at bounding box center [1110, 300] width 313 height 49
click at [1017, 254] on div "How did you hear about us? FITCE 2025" at bounding box center [1110, 239] width 313 height 32
click at [1021, 374] on div "Please let us know how many locations your business has." at bounding box center [1110, 368] width 313 height 17
drag, startPoint x: 974, startPoint y: 246, endPoint x: 1015, endPoint y: 275, distance: 50.4
click at [1005, 248] on div "FITCE 2025" at bounding box center [985, 248] width 62 height 14
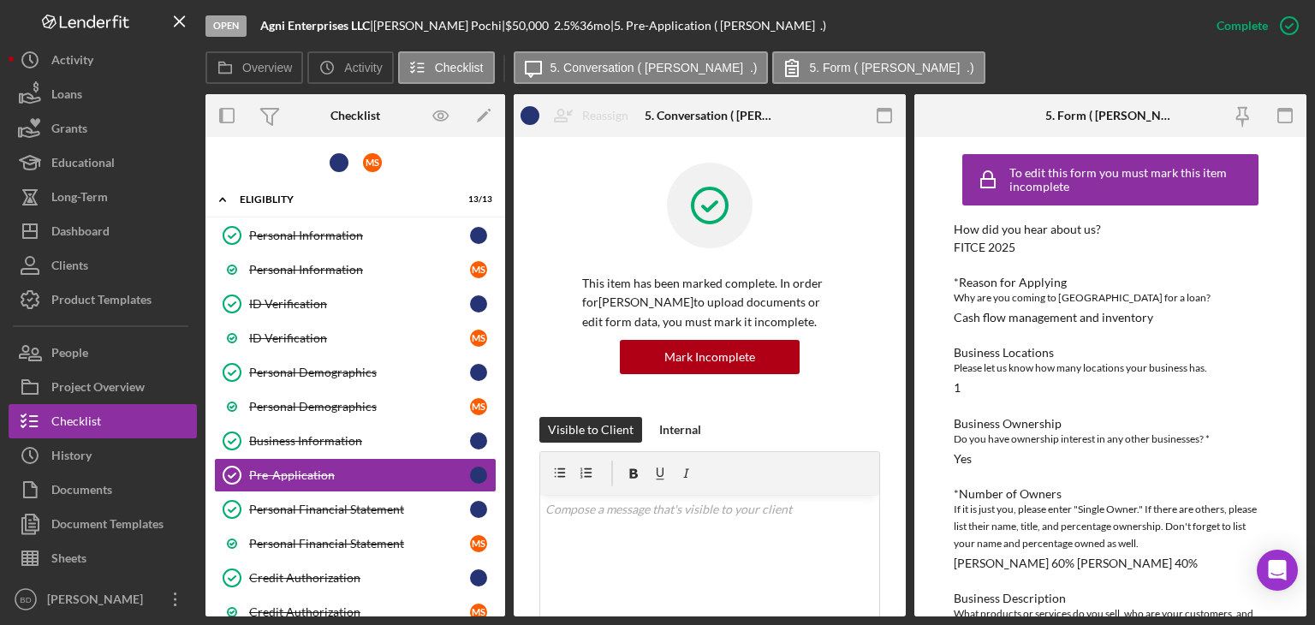
click at [982, 240] on div "How did you hear about us? FITCE 2025" at bounding box center [1110, 239] width 313 height 32
click at [982, 241] on div "FITCE 2025" at bounding box center [985, 248] width 62 height 14
click at [1012, 250] on div "FITCE 2025" at bounding box center [985, 248] width 62 height 14
drag, startPoint x: 952, startPoint y: 242, endPoint x: 1046, endPoint y: 256, distance: 95.2
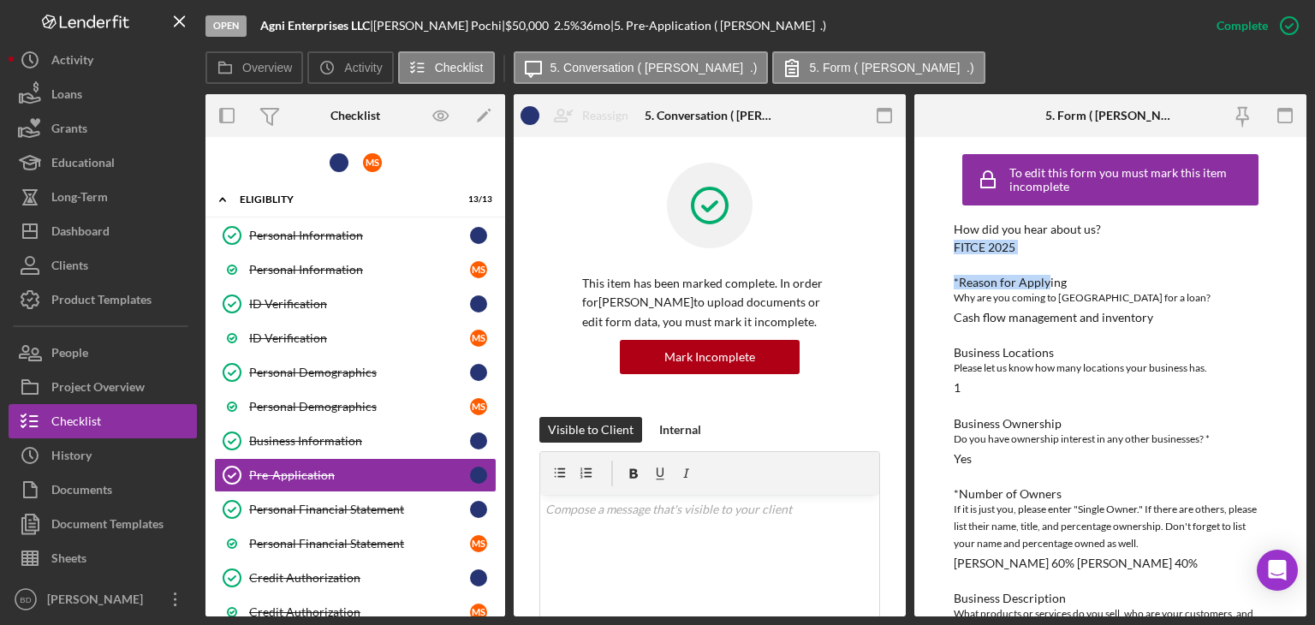
click at [1046, 256] on div "To edit this form you must mark this item incomplete How did you hear about us?…" at bounding box center [1110, 376] width 392 height 479
click at [1003, 247] on div "FITCE 2025" at bounding box center [985, 248] width 62 height 14
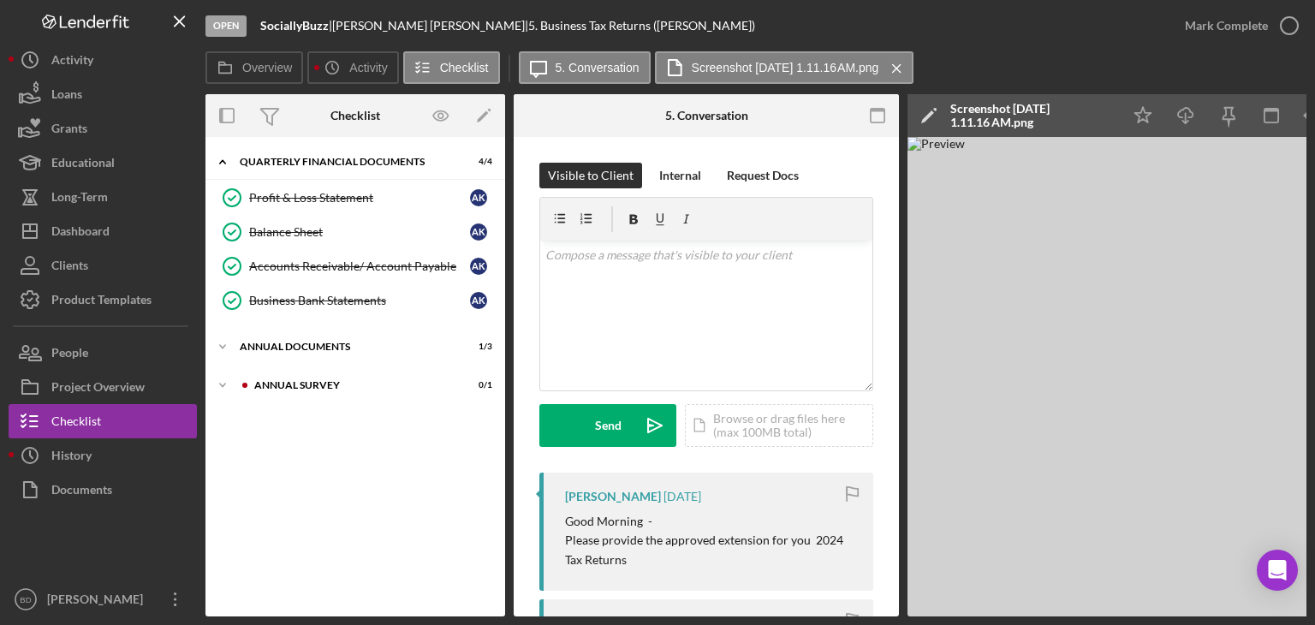
scroll to position [257, 0]
